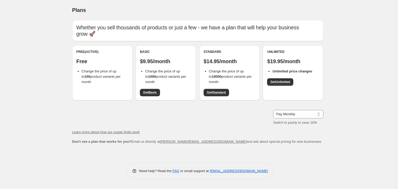
click at [90, 50] on div "Free (Active)" at bounding box center [102, 52] width 52 height 4
